Goal: Task Accomplishment & Management: Use online tool/utility

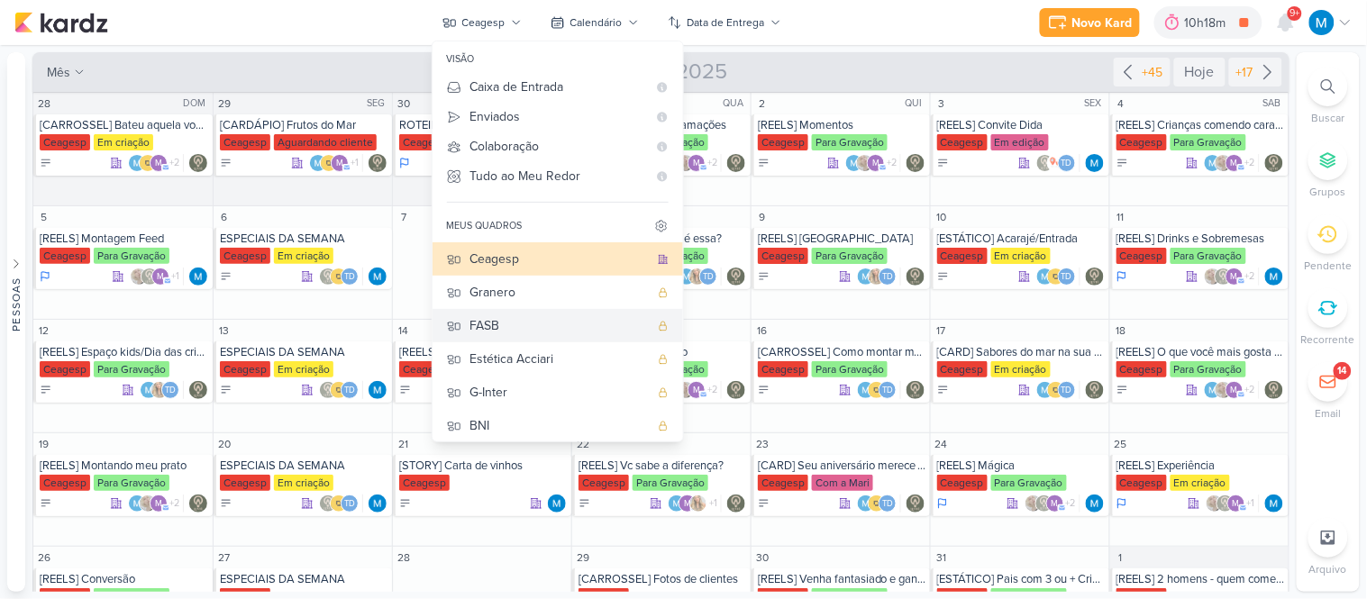
scroll to position [172, 0]
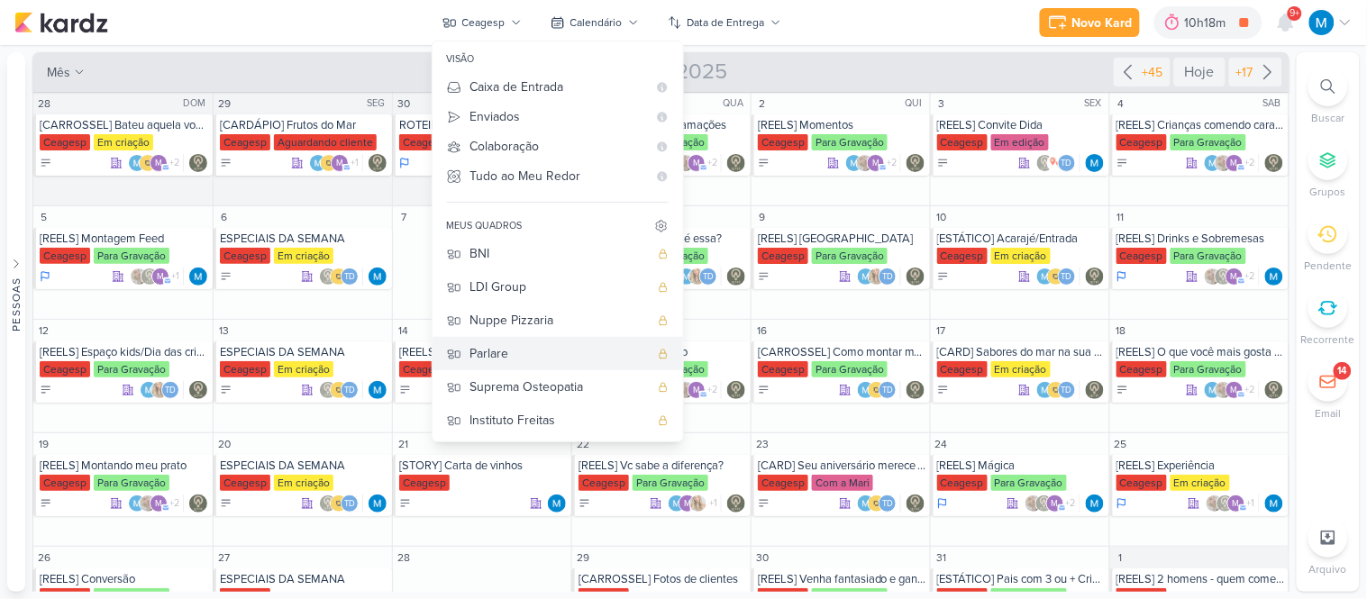
click at [507, 352] on div "Parlare" at bounding box center [559, 353] width 178 height 19
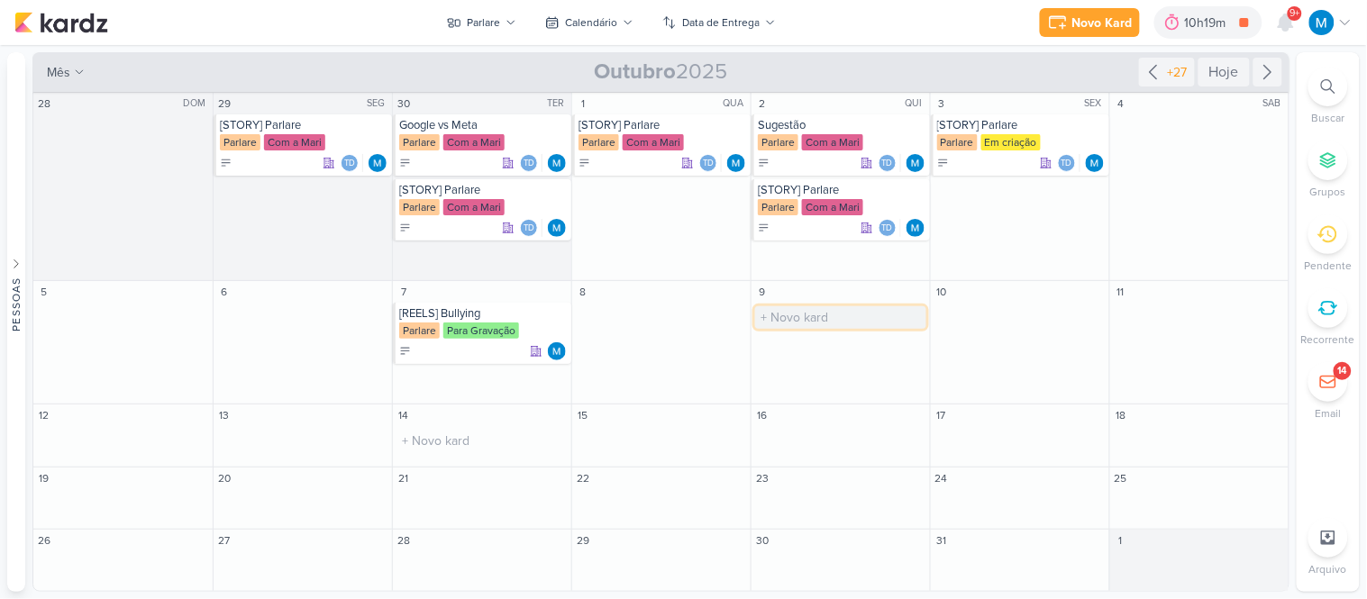
click at [772, 308] on input "text" at bounding box center [840, 317] width 171 height 23
type input "[REELS] Assoprando bolhas"
click at [831, 313] on div "[REELS] Assoprando bolhas" at bounding box center [842, 313] width 169 height 14
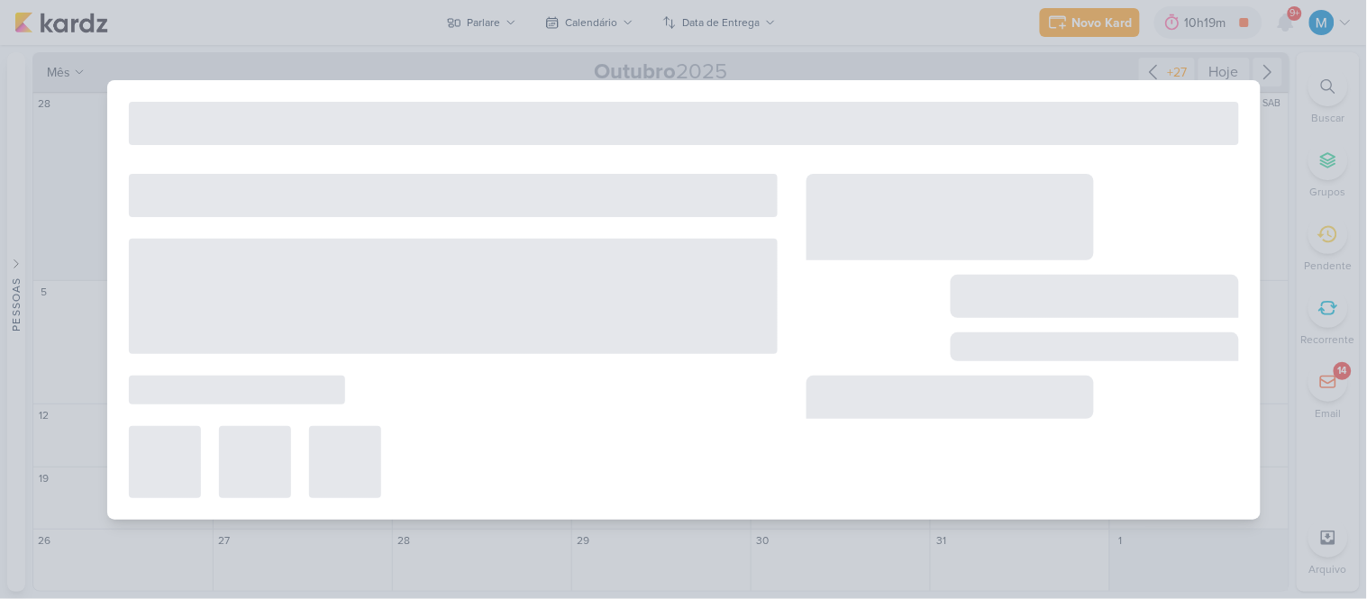
click at [831, 313] on div at bounding box center [1023, 336] width 433 height 324
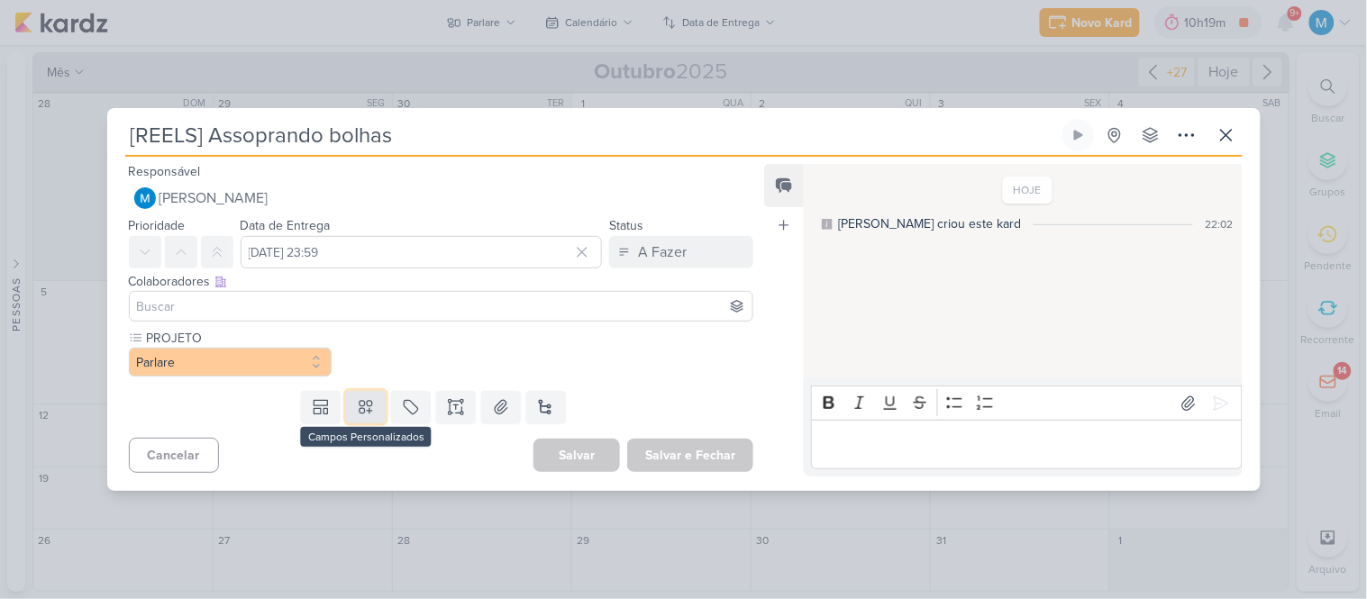
click at [370, 406] on icon at bounding box center [366, 407] width 18 height 18
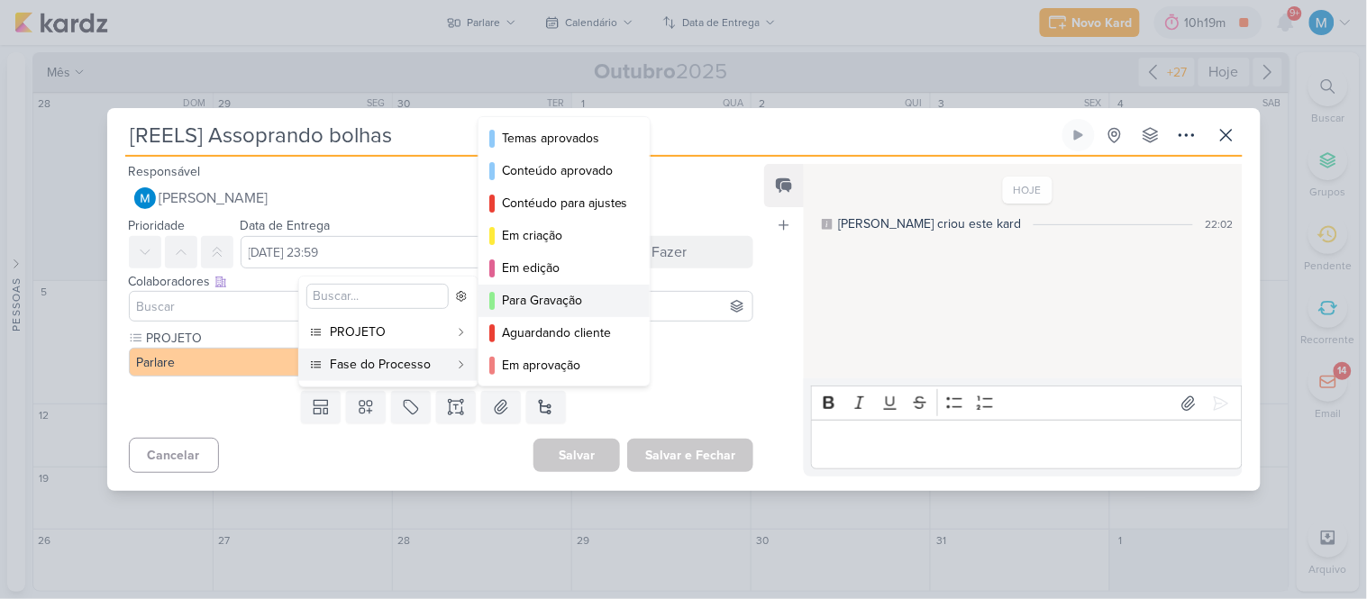
click at [546, 300] on div "Para Gravação" at bounding box center [565, 300] width 126 height 19
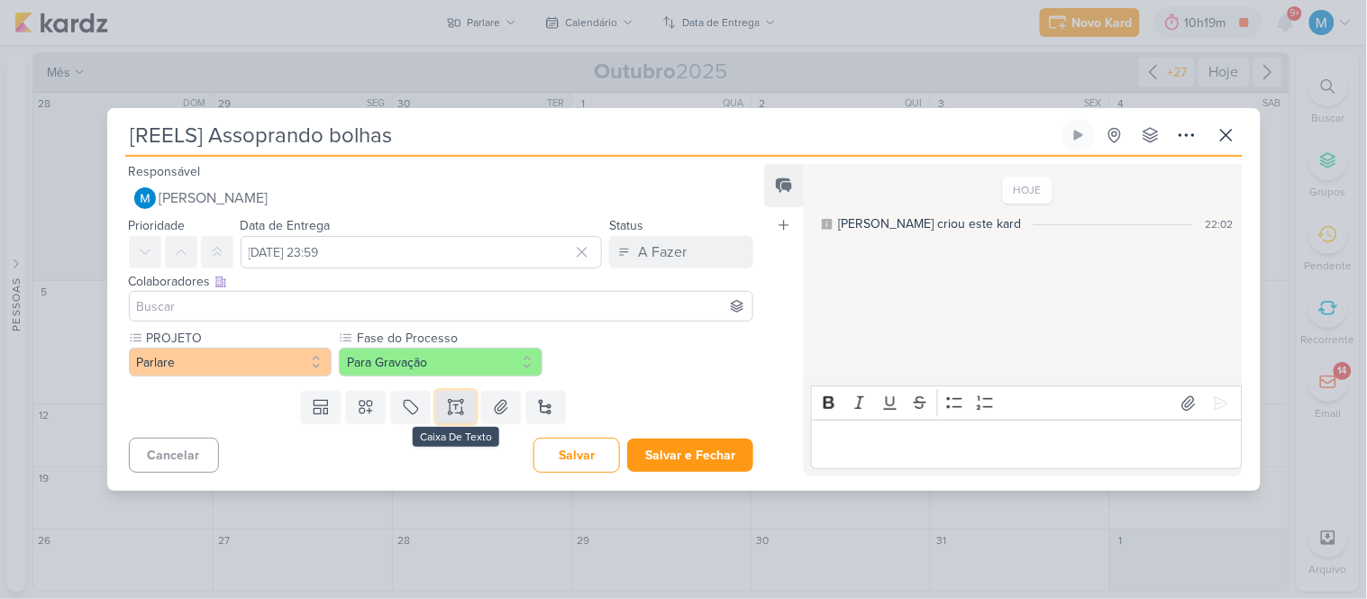
click at [449, 408] on icon at bounding box center [456, 407] width 18 height 18
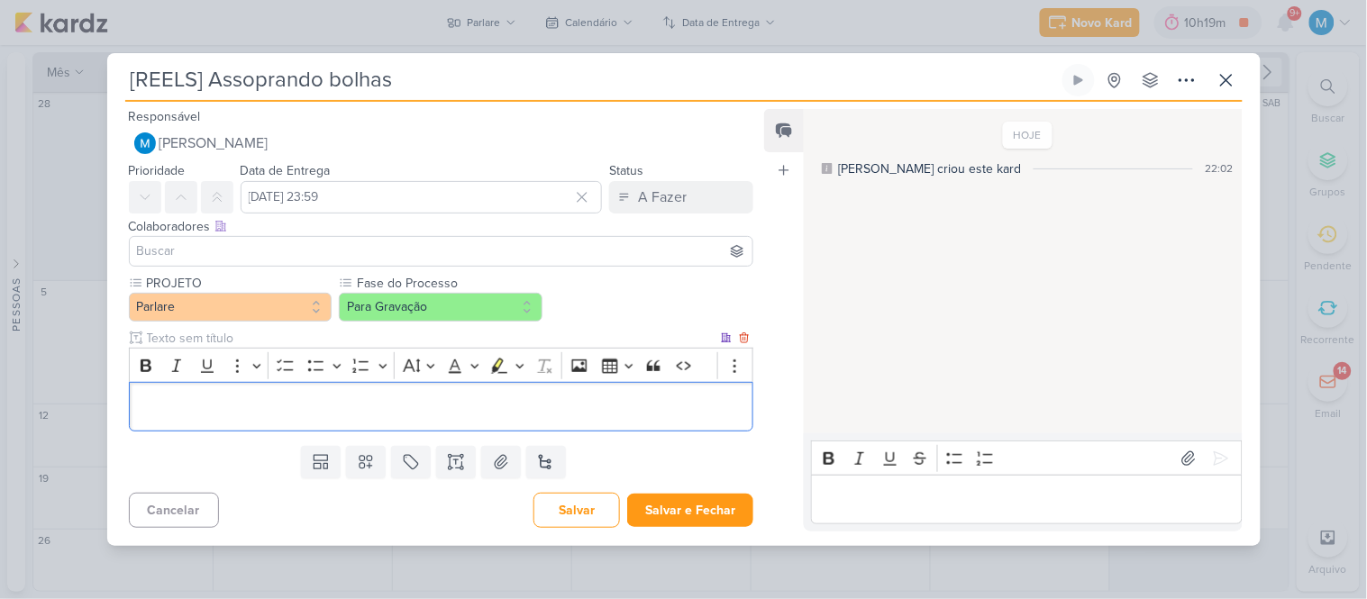
click at [302, 419] on div "Editor editing area: main" at bounding box center [442, 407] width 626 height 50
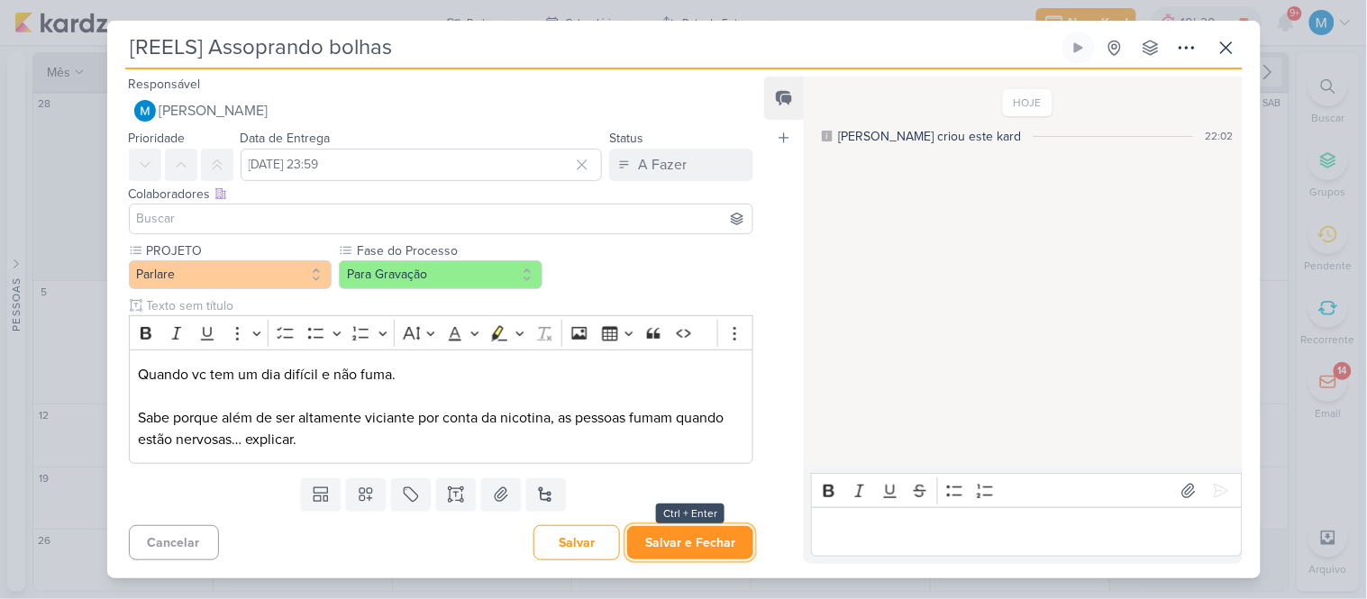
click at [682, 528] on button "Salvar e Fechar" at bounding box center [690, 542] width 126 height 33
